Goal: Task Accomplishment & Management: Use online tool/utility

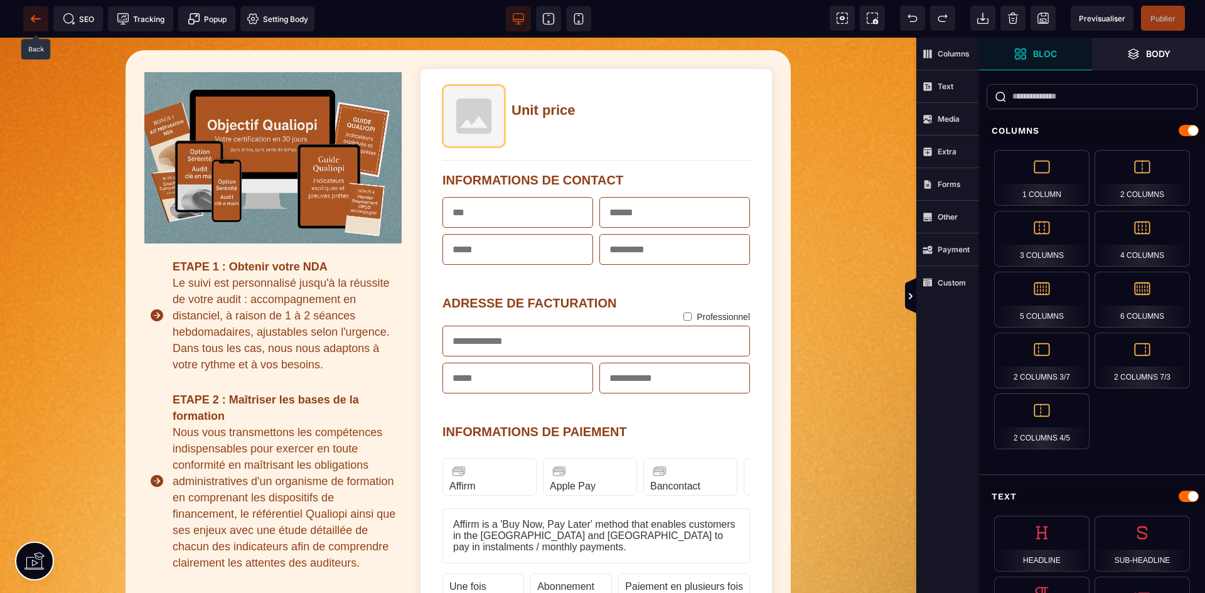
click at [28, 14] on span at bounding box center [35, 18] width 25 height 25
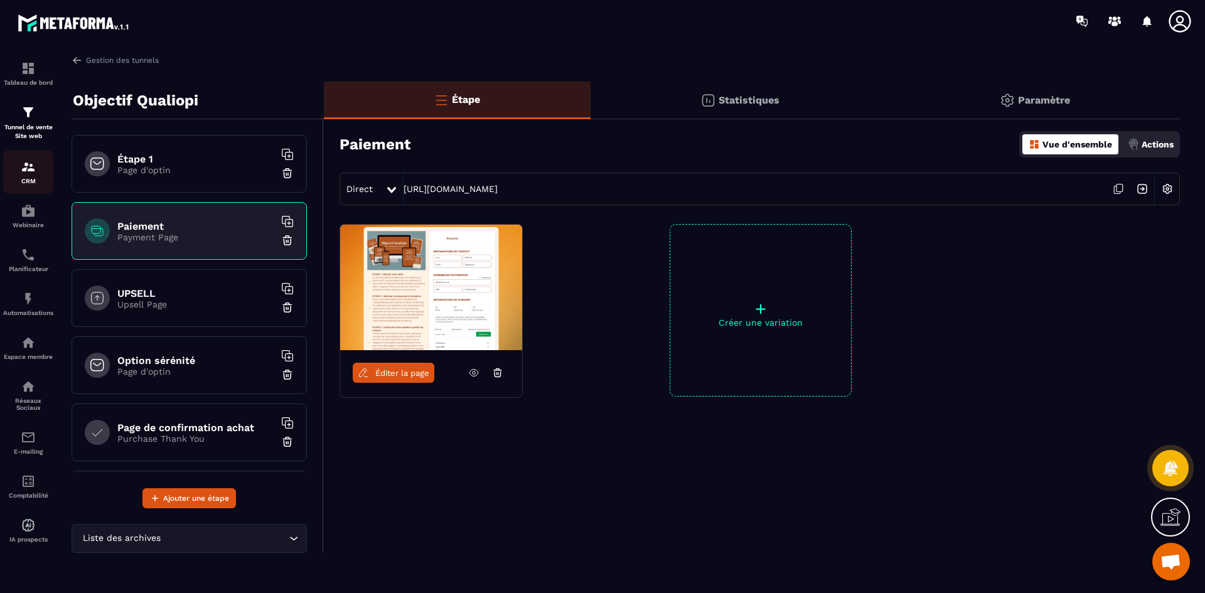
click at [35, 175] on div "CRM" at bounding box center [28, 171] width 50 height 25
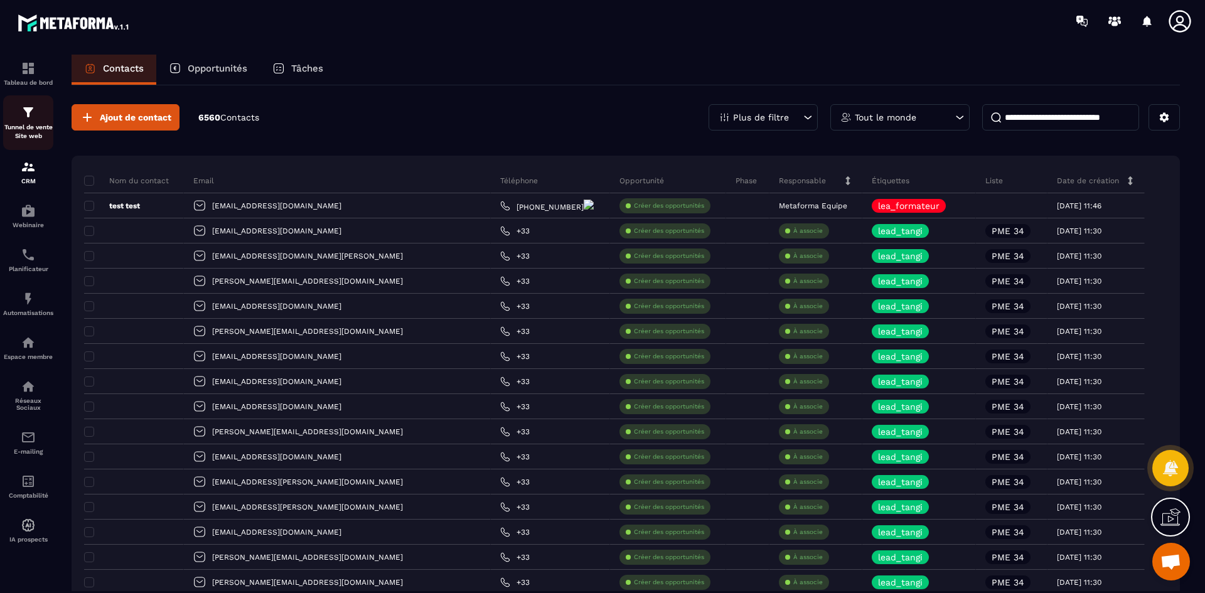
click at [31, 127] on p "Tunnel de vente Site web" at bounding box center [28, 132] width 50 height 18
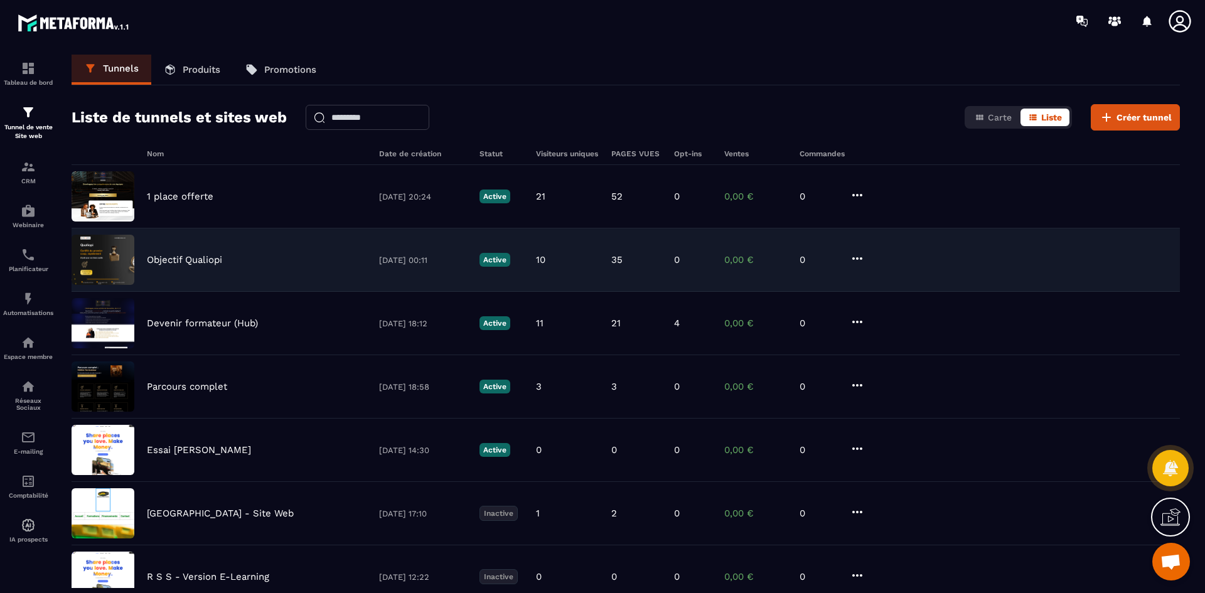
click at [188, 256] on p "Objectif Qualiopi" at bounding box center [184, 259] width 75 height 11
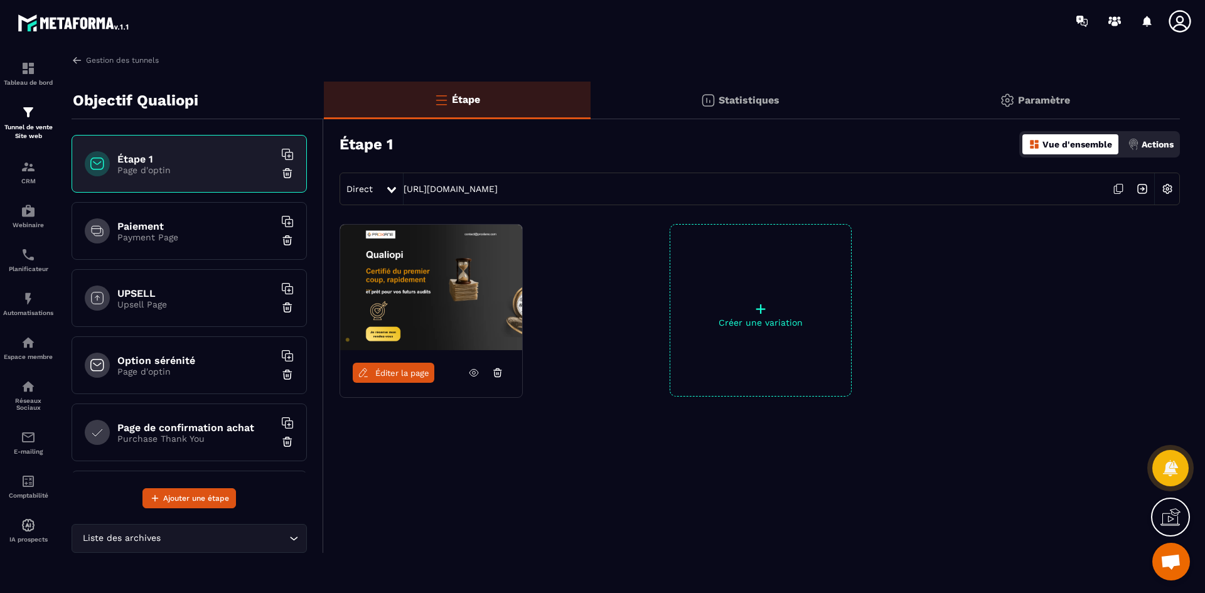
click at [1170, 193] on img at bounding box center [1168, 189] width 24 height 24
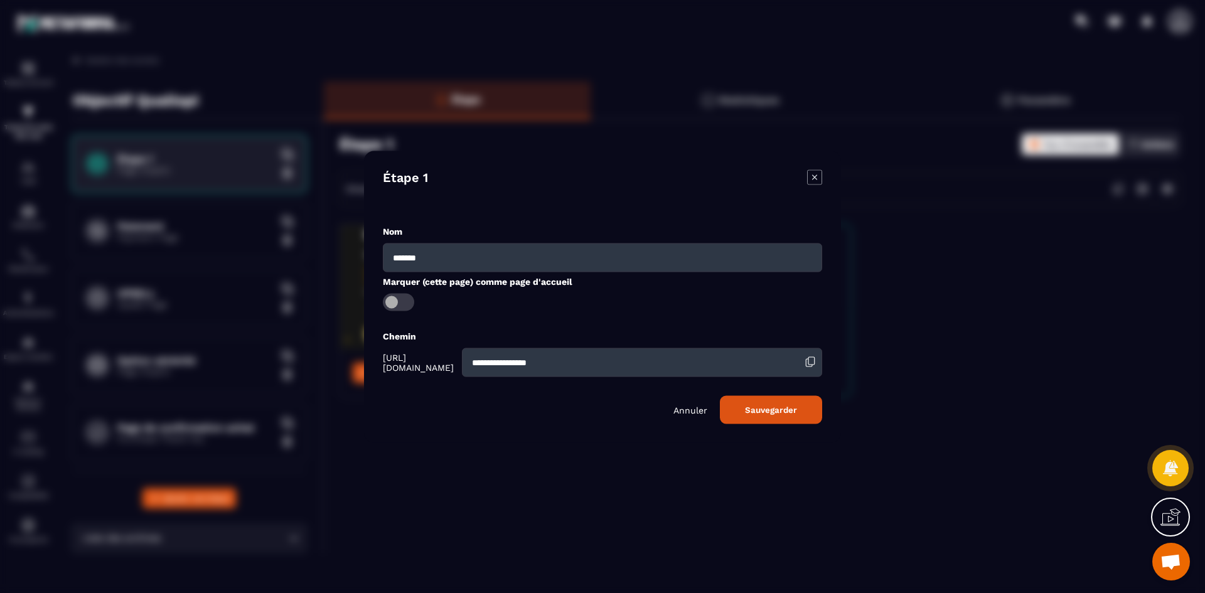
click at [1170, 127] on div "Modal window" at bounding box center [602, 296] width 1205 height 593
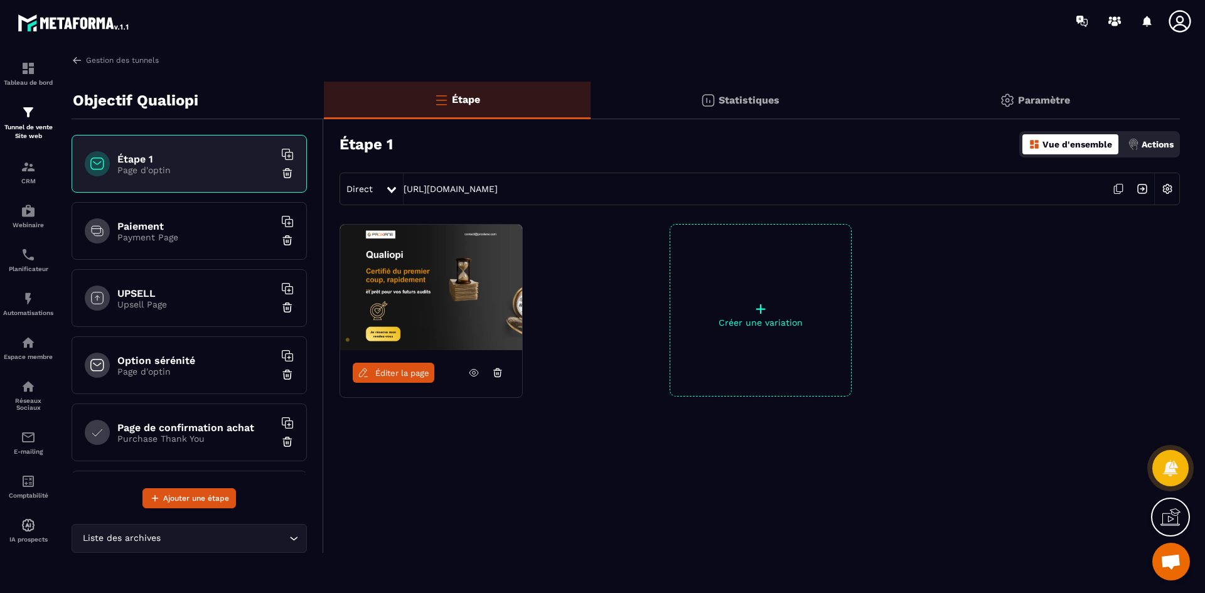
click at [1163, 140] on p "Actions" at bounding box center [1158, 144] width 32 height 10
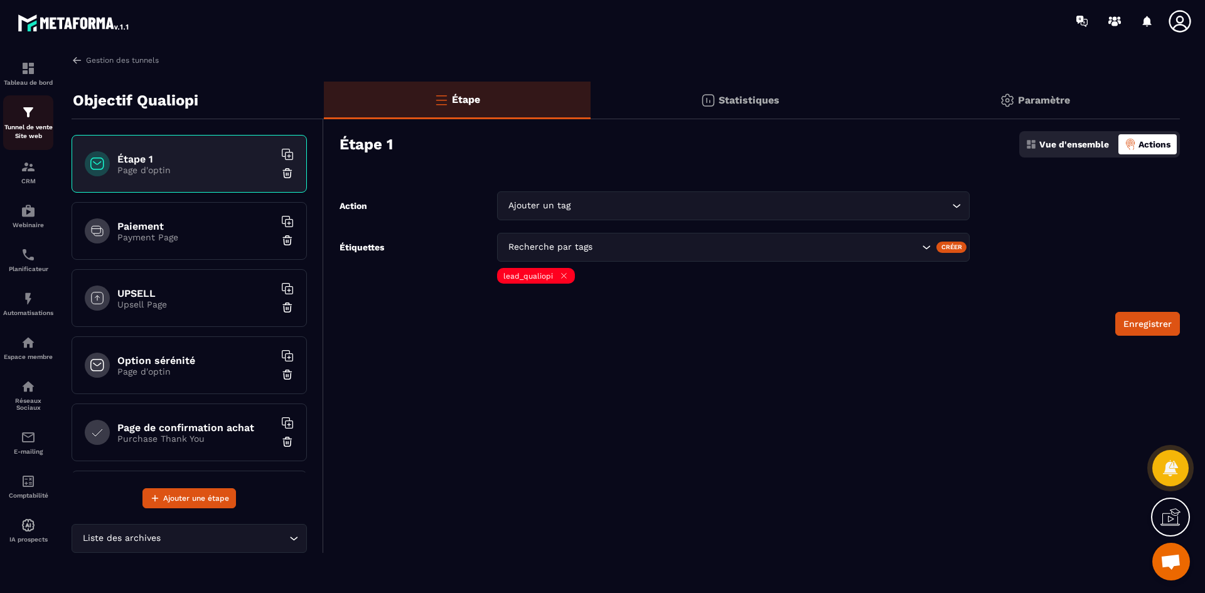
click at [33, 124] on p "Tunnel de vente Site web" at bounding box center [28, 132] width 50 height 18
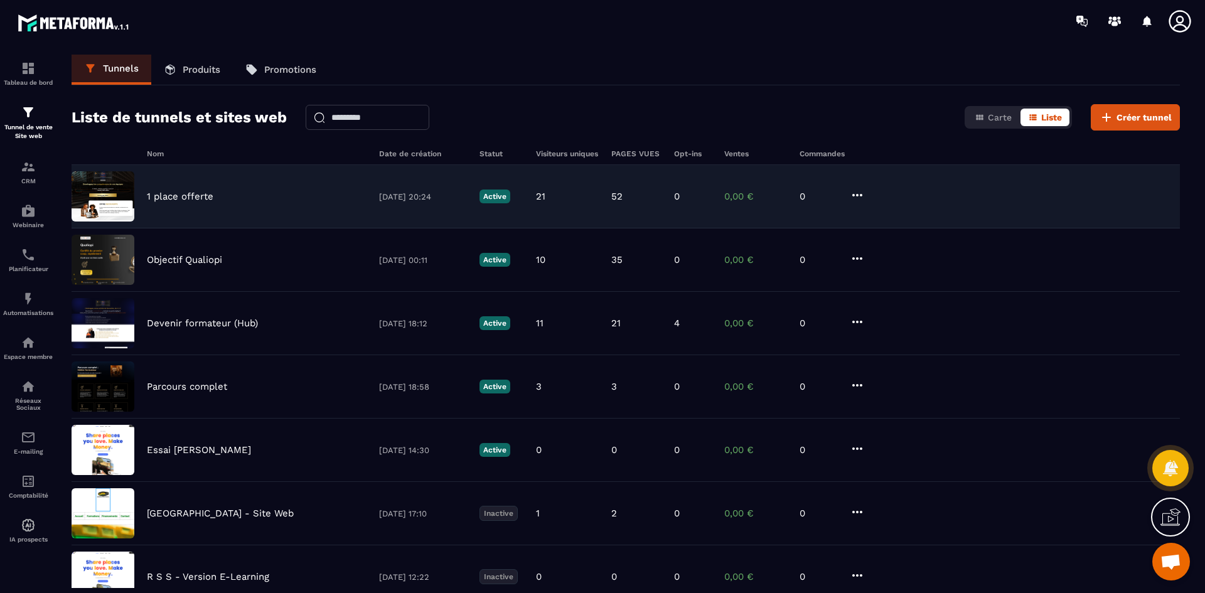
click at [194, 194] on p "1 place offerte" at bounding box center [180, 196] width 67 height 11
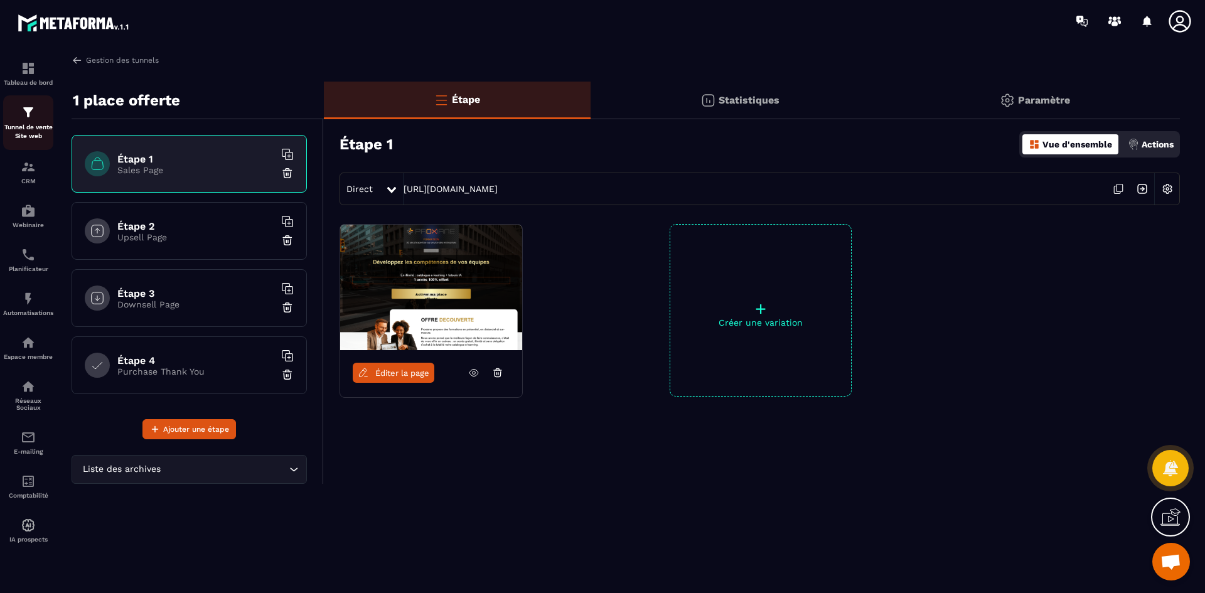
click at [26, 120] on div "Tunnel de vente Site web" at bounding box center [28, 123] width 50 height 36
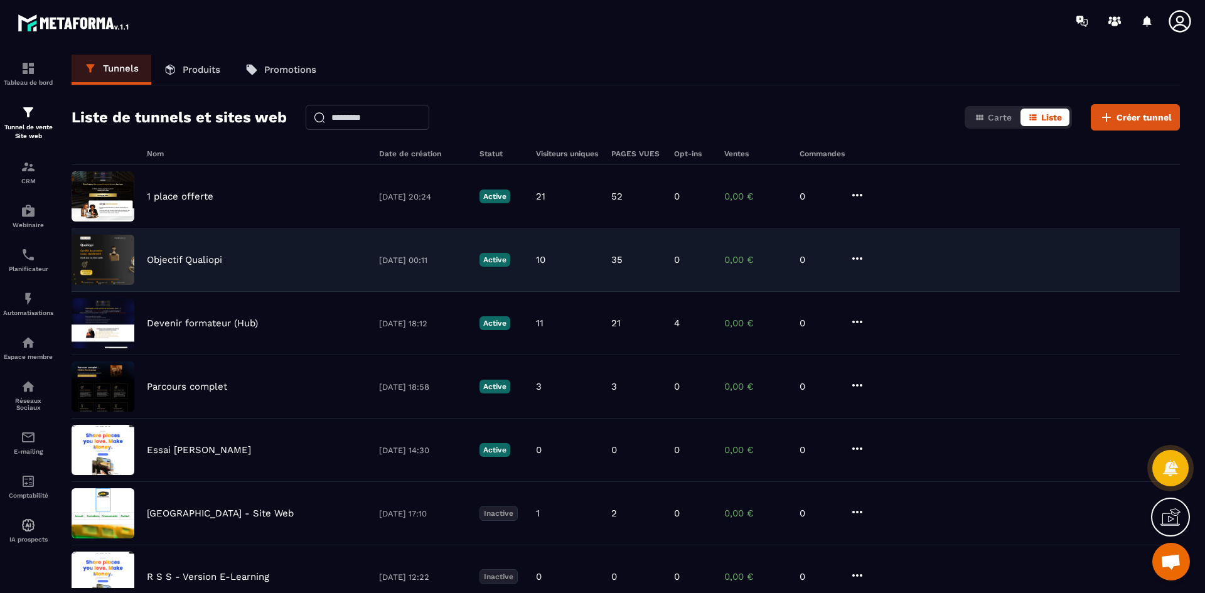
click at [174, 267] on div "Objectif Qualiopi [DATE] 00:11 Active 10 35 0 0,00 € 0" at bounding box center [626, 260] width 1109 height 63
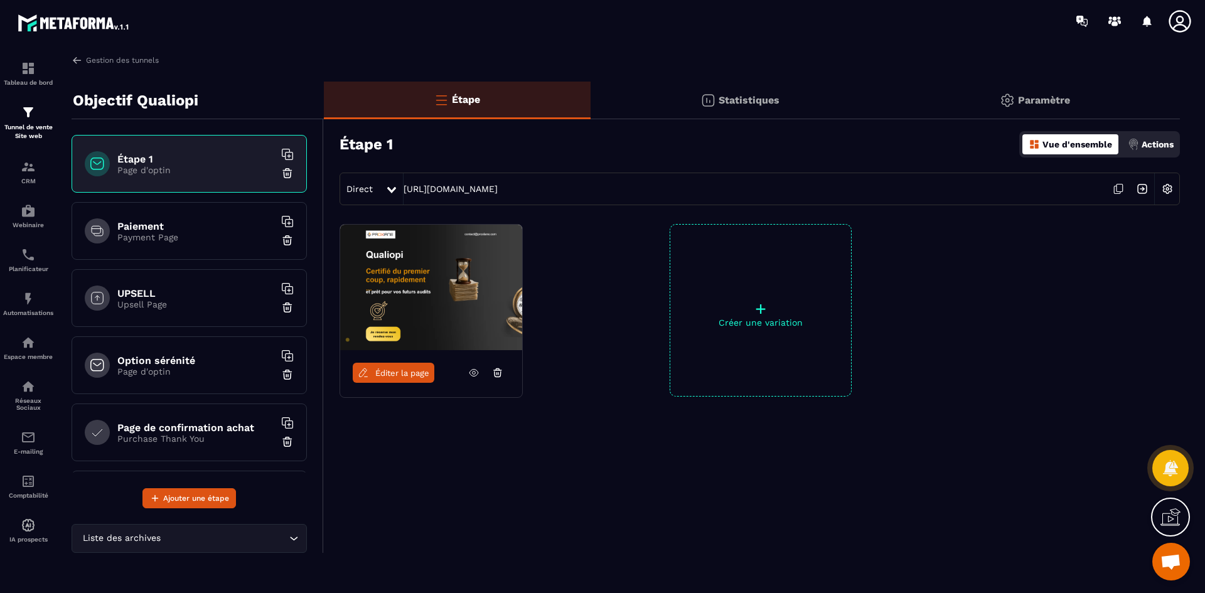
click at [146, 225] on h6 "Paiement" at bounding box center [195, 226] width 157 height 12
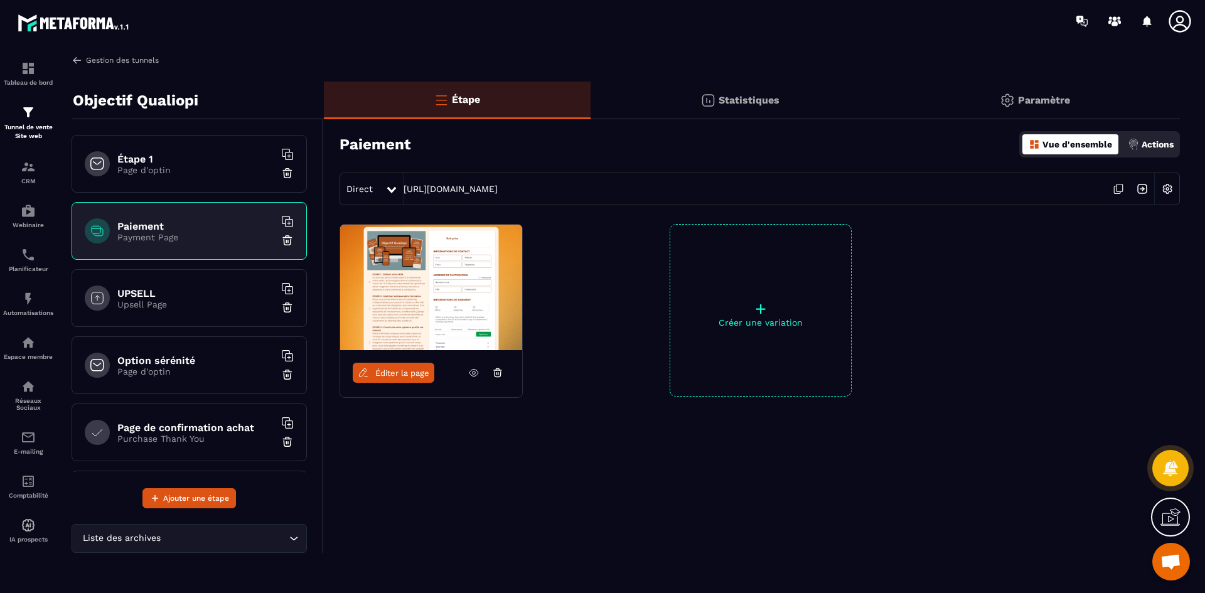
click at [119, 62] on link "Gestion des tunnels" at bounding box center [115, 60] width 87 height 11
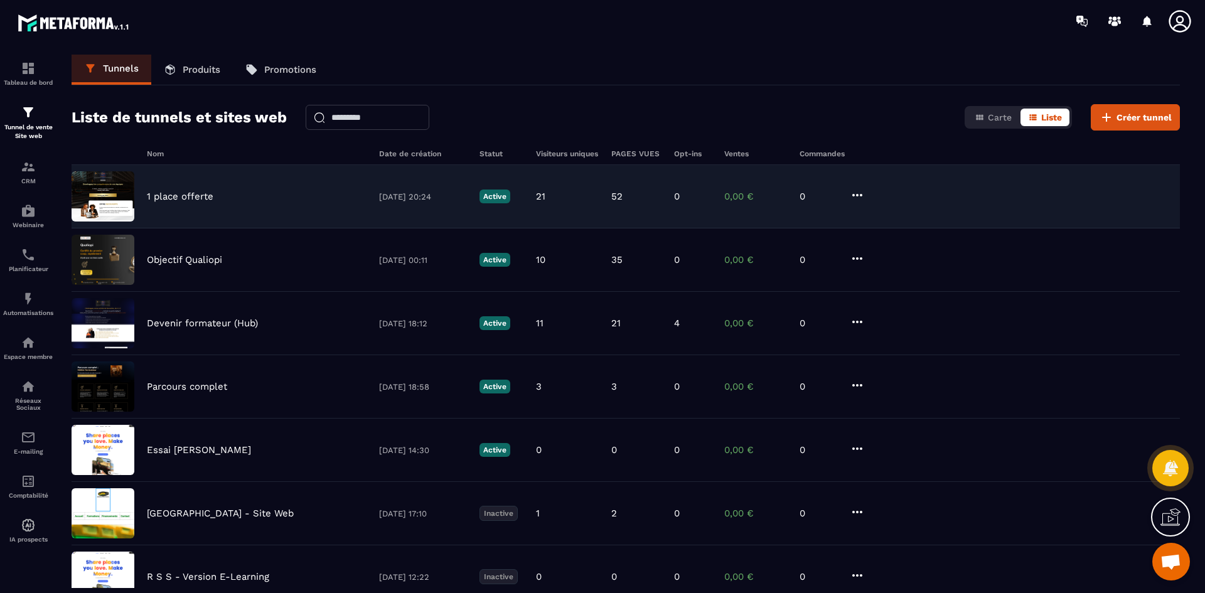
click at [198, 195] on p "1 place offerte" at bounding box center [180, 196] width 67 height 11
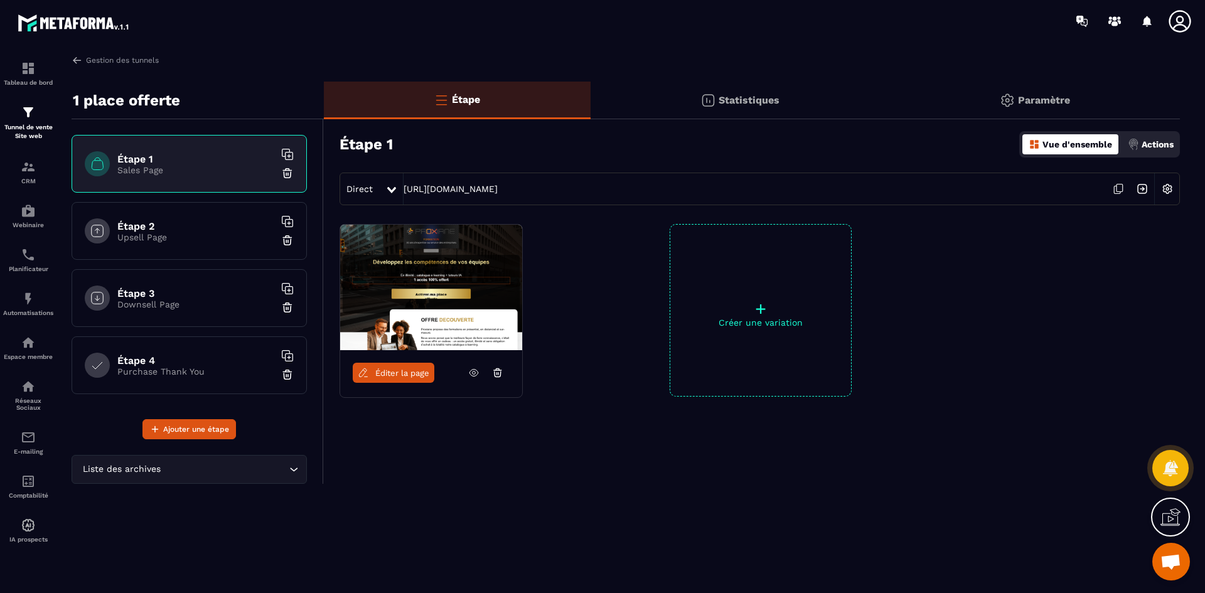
click at [399, 374] on span "Éditer la page" at bounding box center [402, 373] width 54 height 9
